Goal: Task Accomplishment & Management: Use online tool/utility

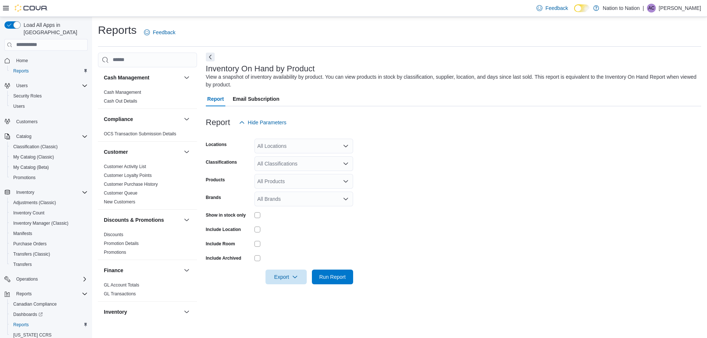
click at [293, 149] on div "All Locations" at bounding box center [303, 146] width 99 height 15
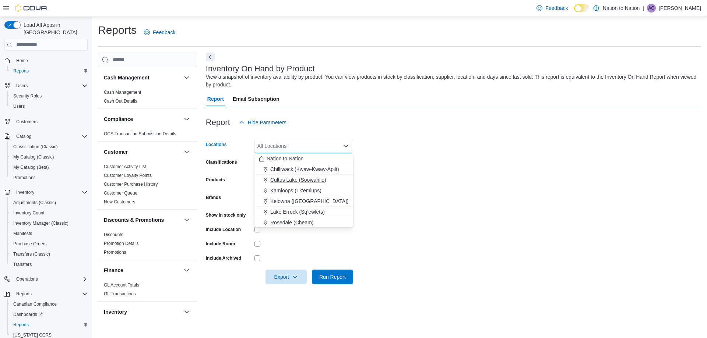
click at [301, 180] on span "Cultus Lake (Soowahlie)" at bounding box center [298, 179] width 56 height 7
click at [451, 177] on form "Locations [GEOGRAPHIC_DATA] (Soowahlie) Combo box. Selected. Cultus Lake (Soowa…" at bounding box center [453, 207] width 495 height 155
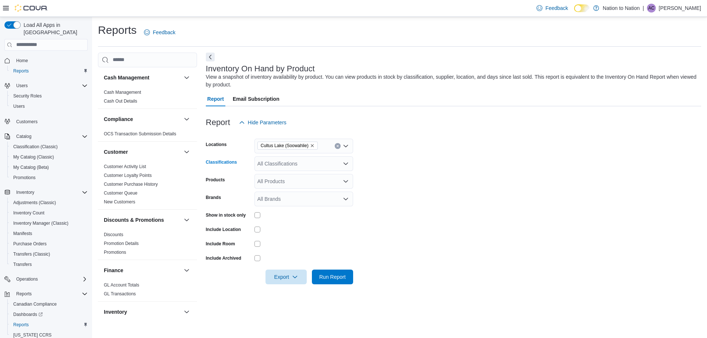
click at [308, 166] on div "All Classifications" at bounding box center [303, 163] width 99 height 15
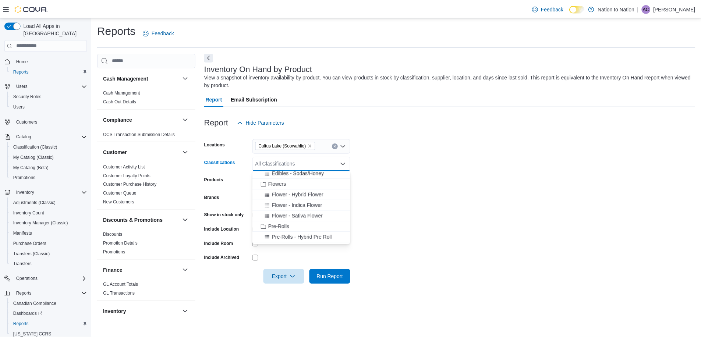
scroll to position [184, 0]
click at [272, 217] on span "Pre-Rolls" at bounding box center [280, 216] width 21 height 7
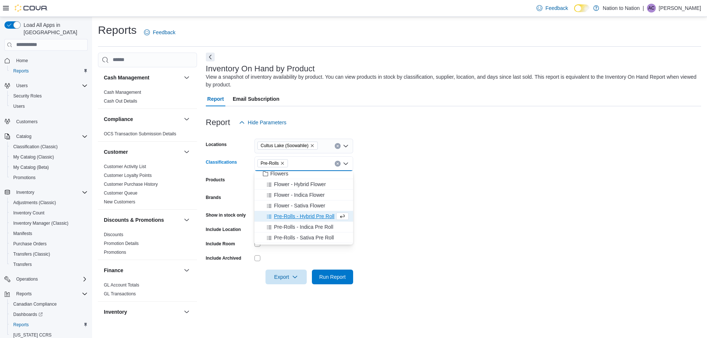
click at [406, 205] on form "Locations [GEOGRAPHIC_DATA] (Soowahlie) Classifications Pre-Rolls Combo box. Se…" at bounding box center [453, 207] width 495 height 155
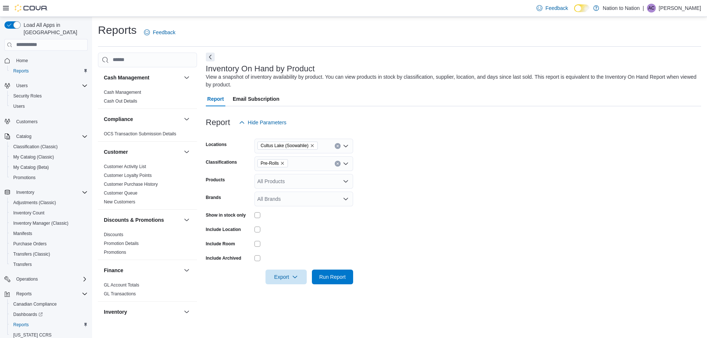
click at [258, 218] on div at bounding box center [303, 214] width 99 height 11
click at [327, 276] on span "Run Report" at bounding box center [332, 276] width 27 height 7
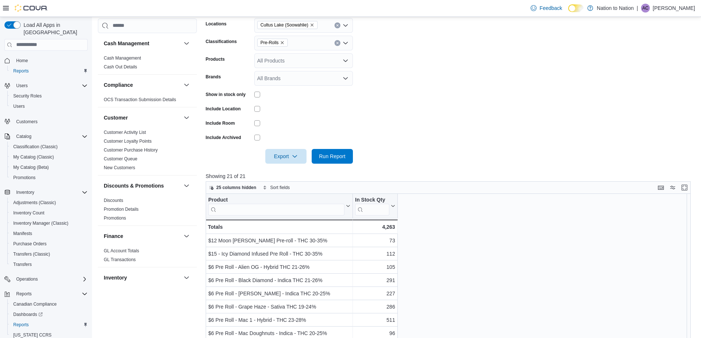
scroll to position [20, 0]
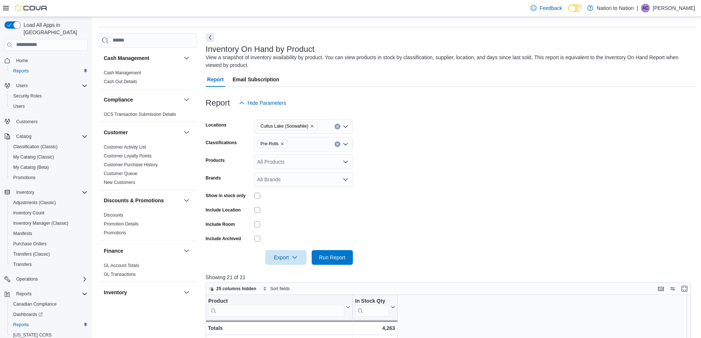
click at [320, 145] on div "Pre-Rolls" at bounding box center [303, 144] width 99 height 15
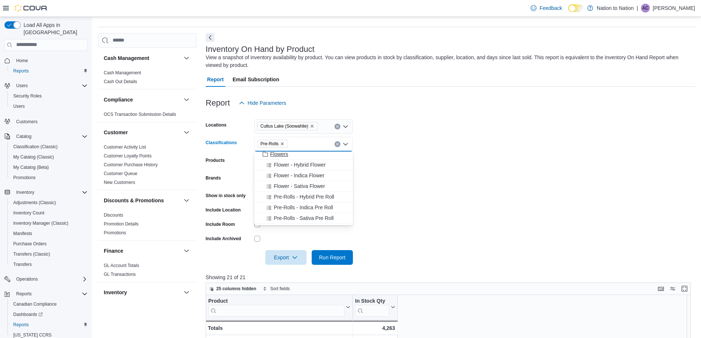
click at [283, 154] on span "Flowers" at bounding box center [279, 154] width 18 height 7
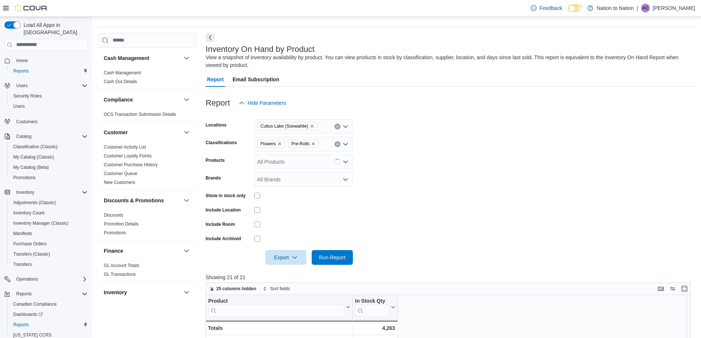
click at [419, 171] on form "Locations [GEOGRAPHIC_DATA] (Soowahlie) Classifications Flowers Pre-Rolls Produ…" at bounding box center [451, 187] width 490 height 155
click at [320, 255] on span "Run Report" at bounding box center [332, 257] width 27 height 7
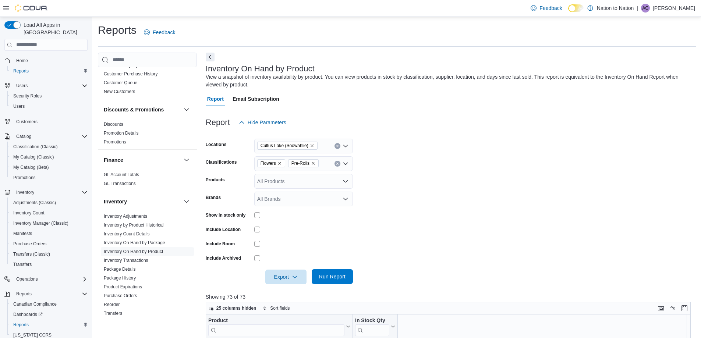
click at [332, 277] on span "Run Report" at bounding box center [332, 276] width 27 height 7
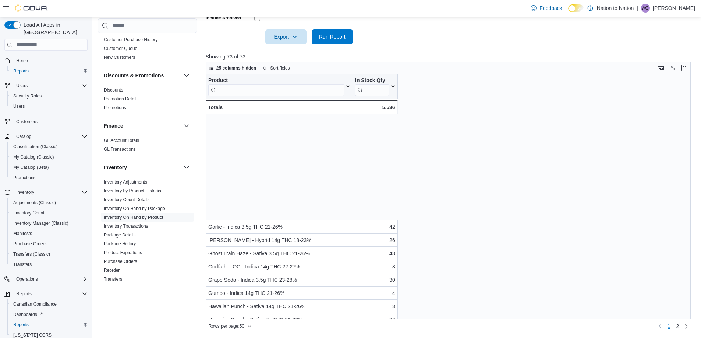
scroll to position [458, 0]
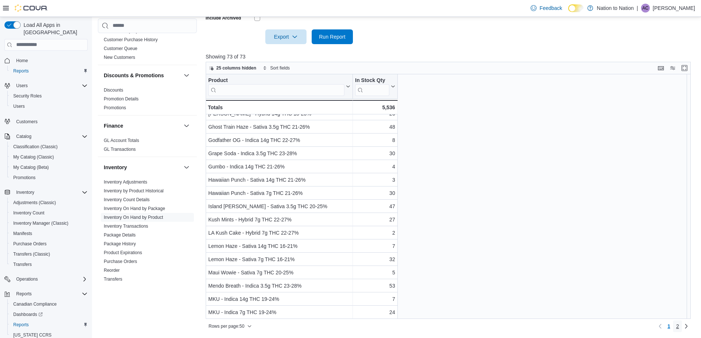
click at [682, 328] on link "2" at bounding box center [677, 327] width 9 height 12
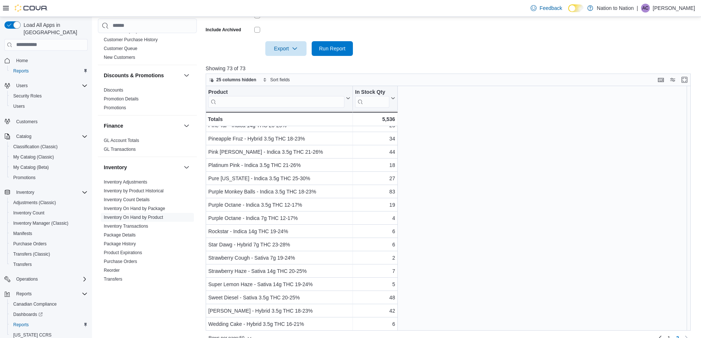
scroll to position [240, 0]
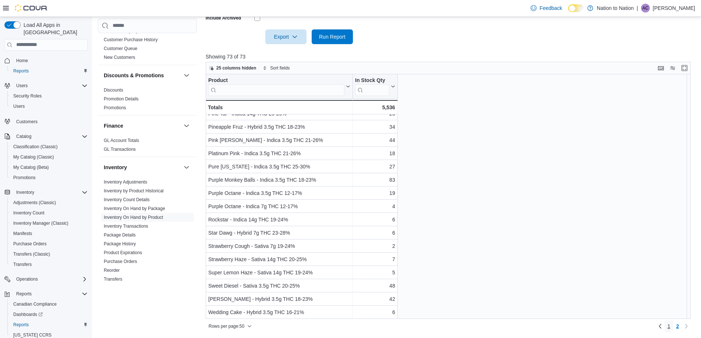
click at [671, 329] on span "1" at bounding box center [669, 326] width 3 height 7
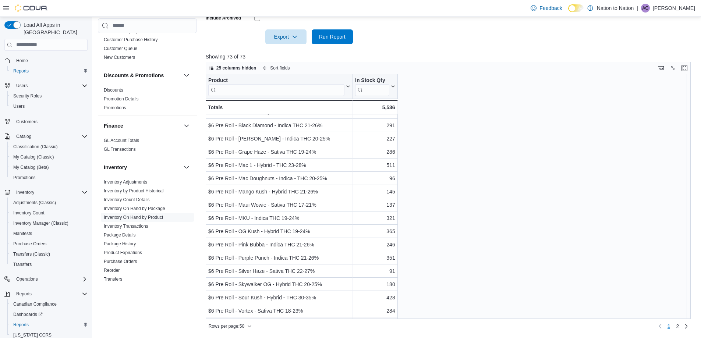
scroll to position [147, 0]
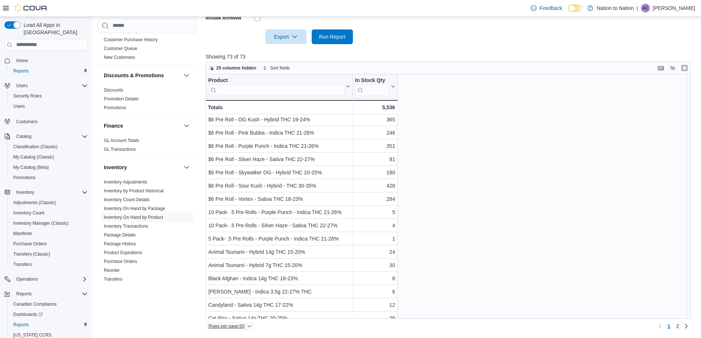
click at [244, 323] on span "Rows per page : 50" at bounding box center [230, 326] width 43 height 9
click at [242, 312] on span "100 rows" at bounding box center [240, 312] width 24 height 6
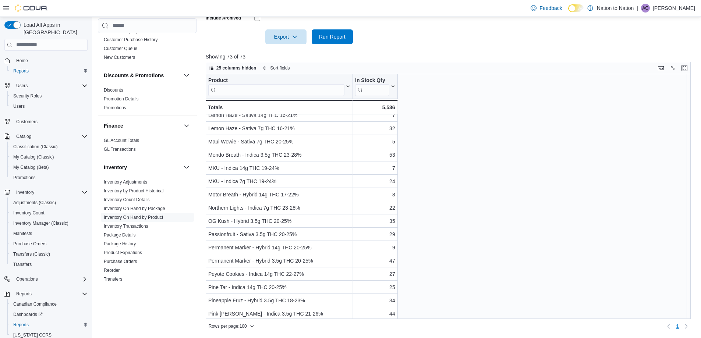
scroll to position [626, 0]
